Goal: Task Accomplishment & Management: Use online tool/utility

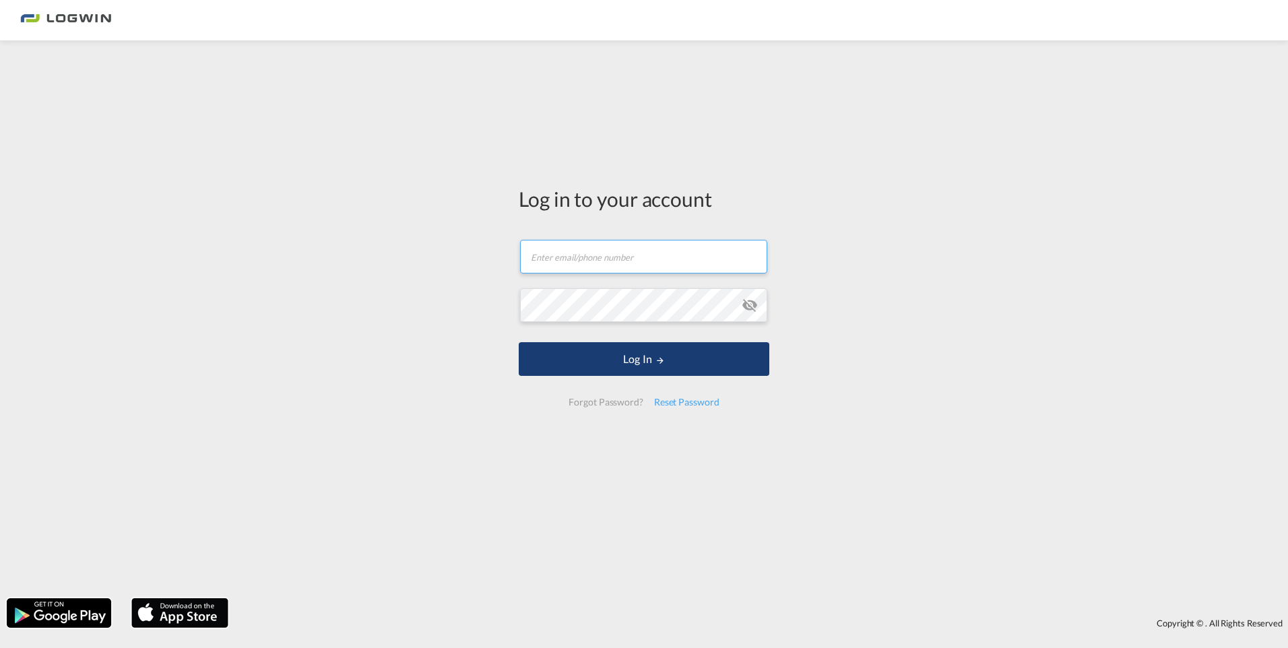
type input "[PERSON_NAME][EMAIL_ADDRESS][DOMAIN_NAME]"
click at [668, 363] on button "Log In" at bounding box center [644, 359] width 251 height 34
